Goal: Task Accomplishment & Management: Manage account settings

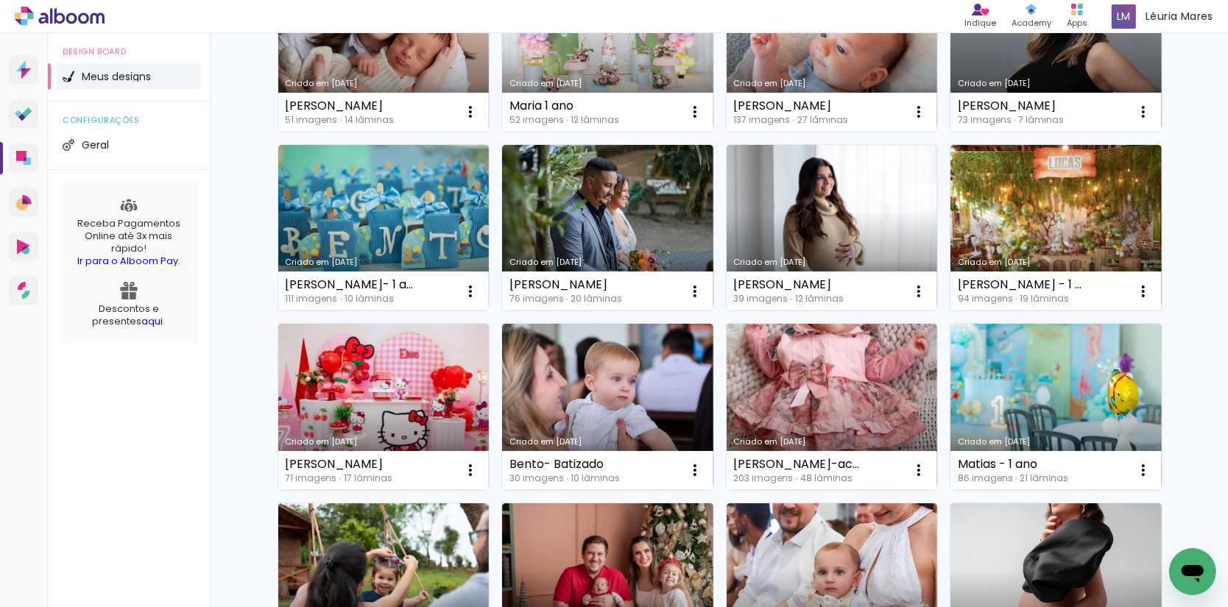
scroll to position [224, 0]
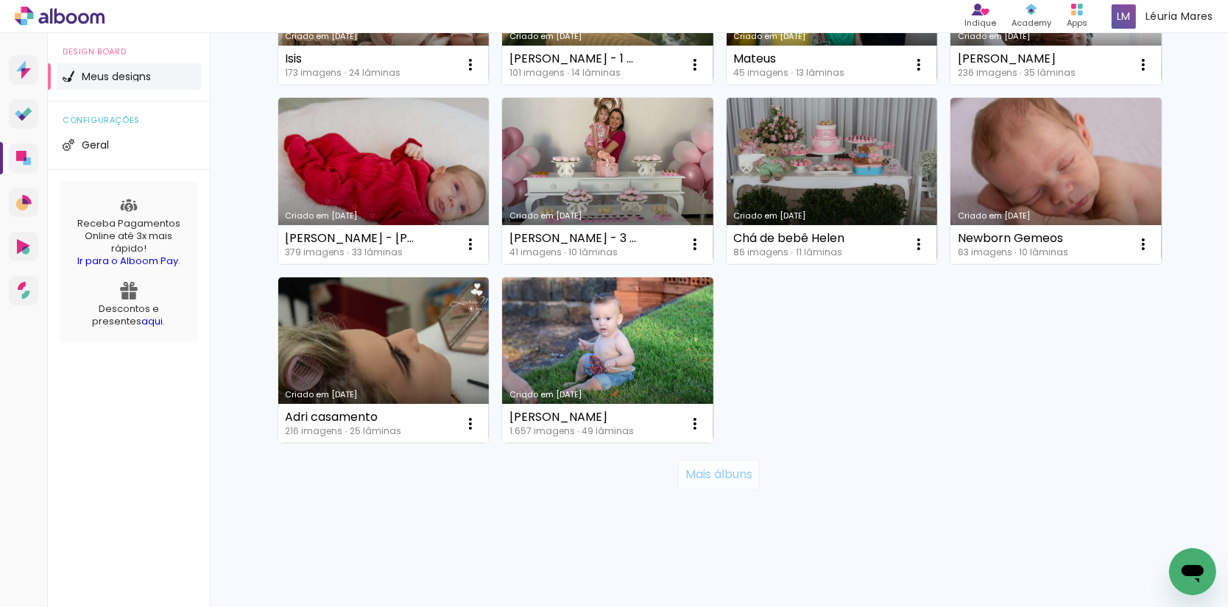
click at [0, 0] on slot "Mais álbuns" at bounding box center [0, 0] width 0 height 0
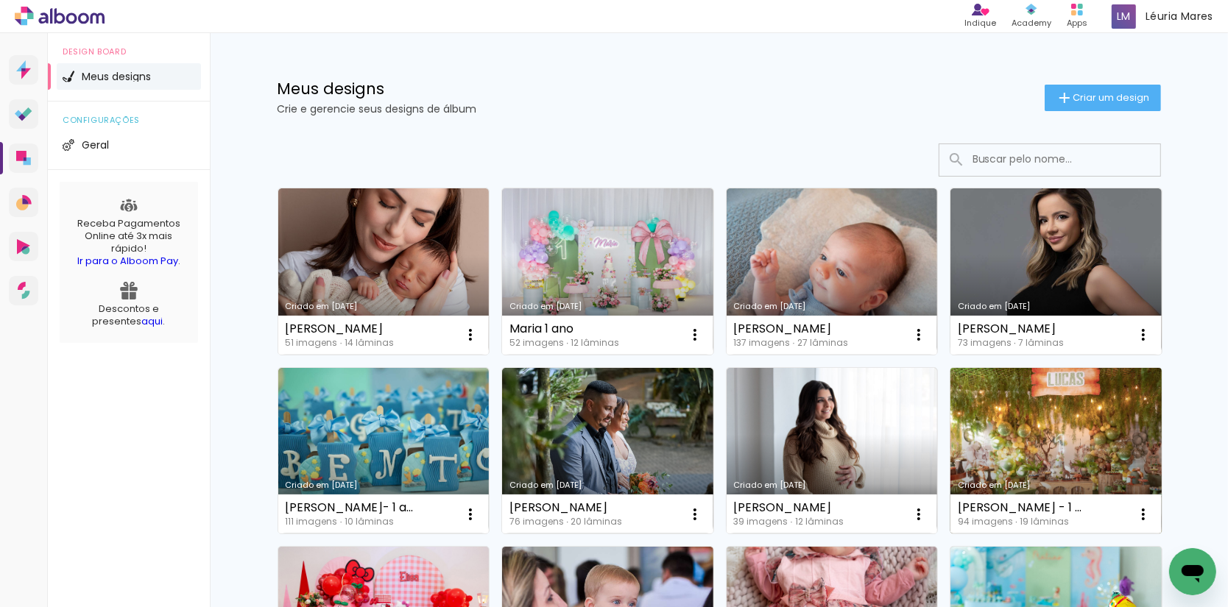
scroll to position [0, 0]
